Goal: Book appointment/travel/reservation

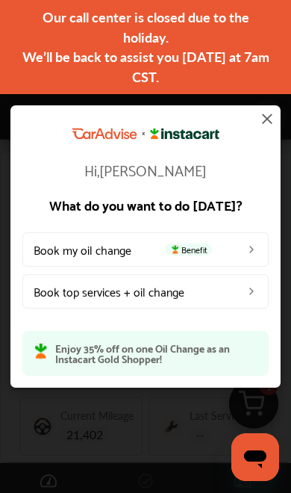
click at [248, 252] on img at bounding box center [252, 249] width 12 height 12
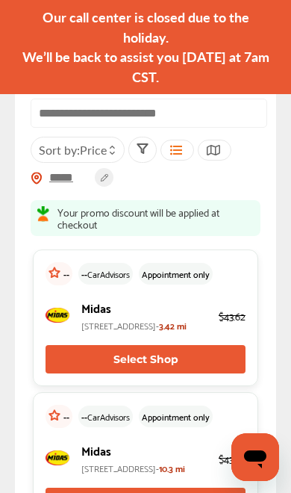
click at [102, 181] on circle at bounding box center [104, 177] width 19 height 19
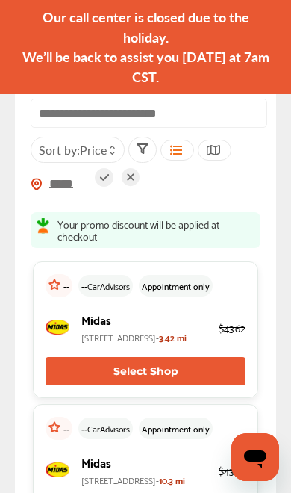
click at [134, 177] on icon at bounding box center [131, 177] width 18 height 18
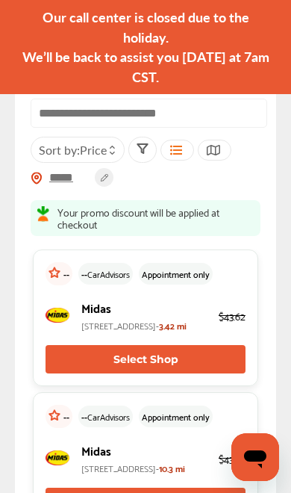
click at [64, 178] on input "*****" at bounding box center [69, 178] width 52 height 16
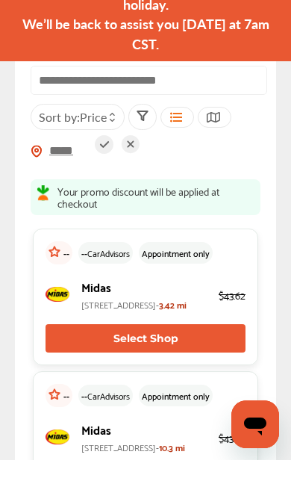
type input "*****"
click at [100, 168] on icon at bounding box center [104, 177] width 19 height 19
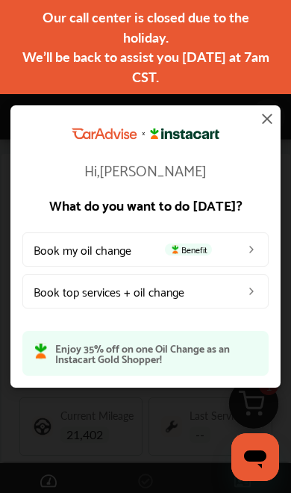
click at [253, 243] on img at bounding box center [252, 249] width 12 height 12
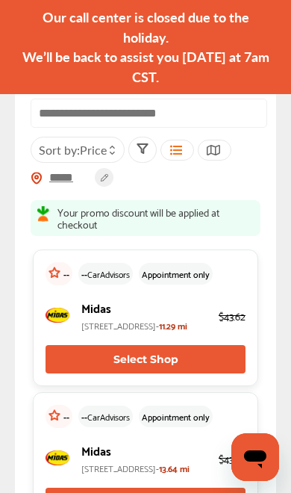
click at [153, 373] on button "Select Shop" at bounding box center [146, 359] width 200 height 28
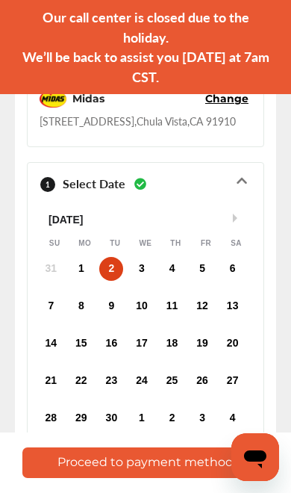
click at [78, 264] on div "1" at bounding box center [81, 269] width 24 height 24
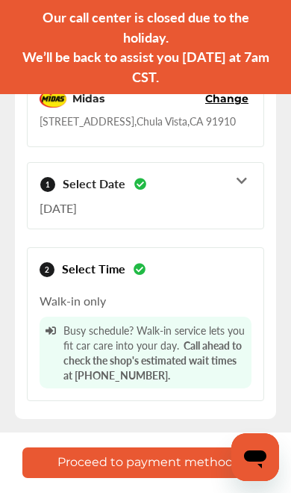
scroll to position [63, 0]
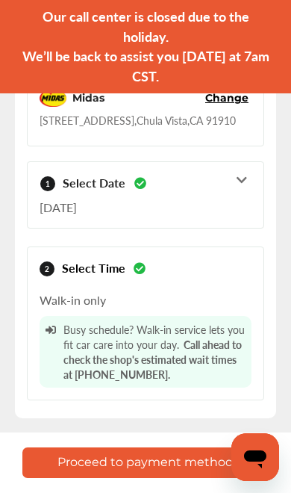
click at [152, 466] on button "Proceed to payment method" at bounding box center [145, 462] width 246 height 31
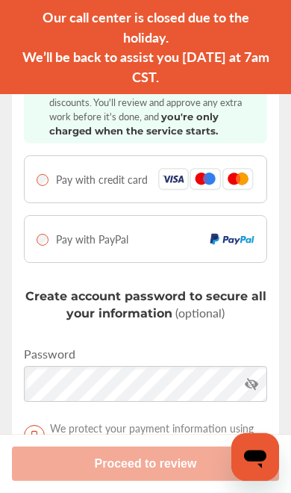
scroll to position [1, 0]
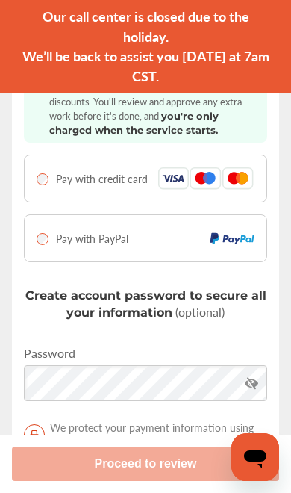
click at [234, 121] on p "Adding payment details upfront unlocks exclusive discounts. You'll review and a…" at bounding box center [155, 108] width 212 height 57
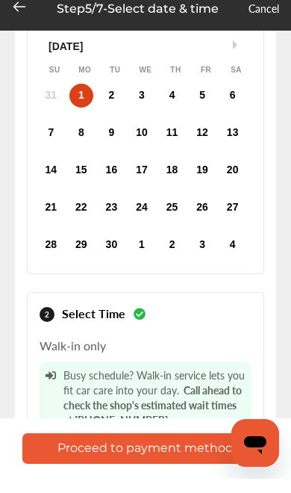
scroll to position [193, 0]
